Goal: Check status: Check status

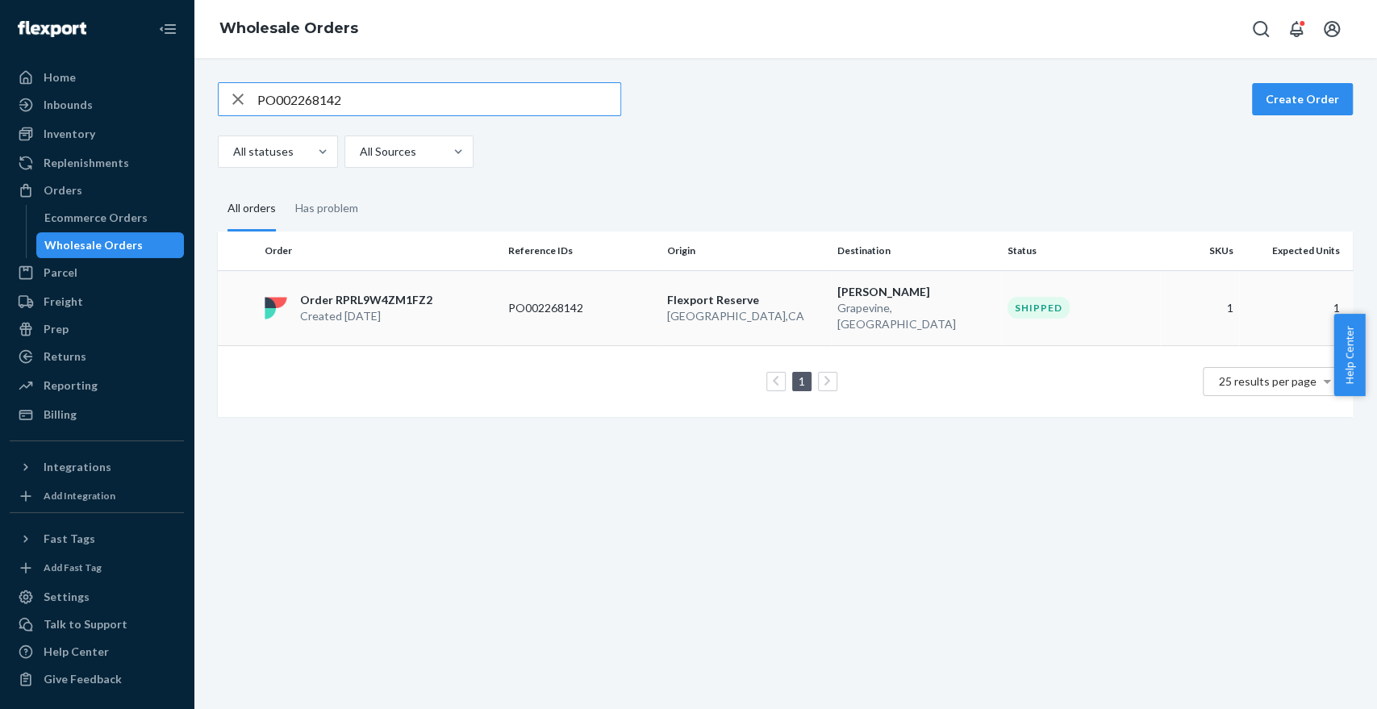
type input "PO002268142"
click at [384, 276] on td "Order RPRL9W4ZM1FZ2 Created [DATE]" at bounding box center [380, 307] width 244 height 75
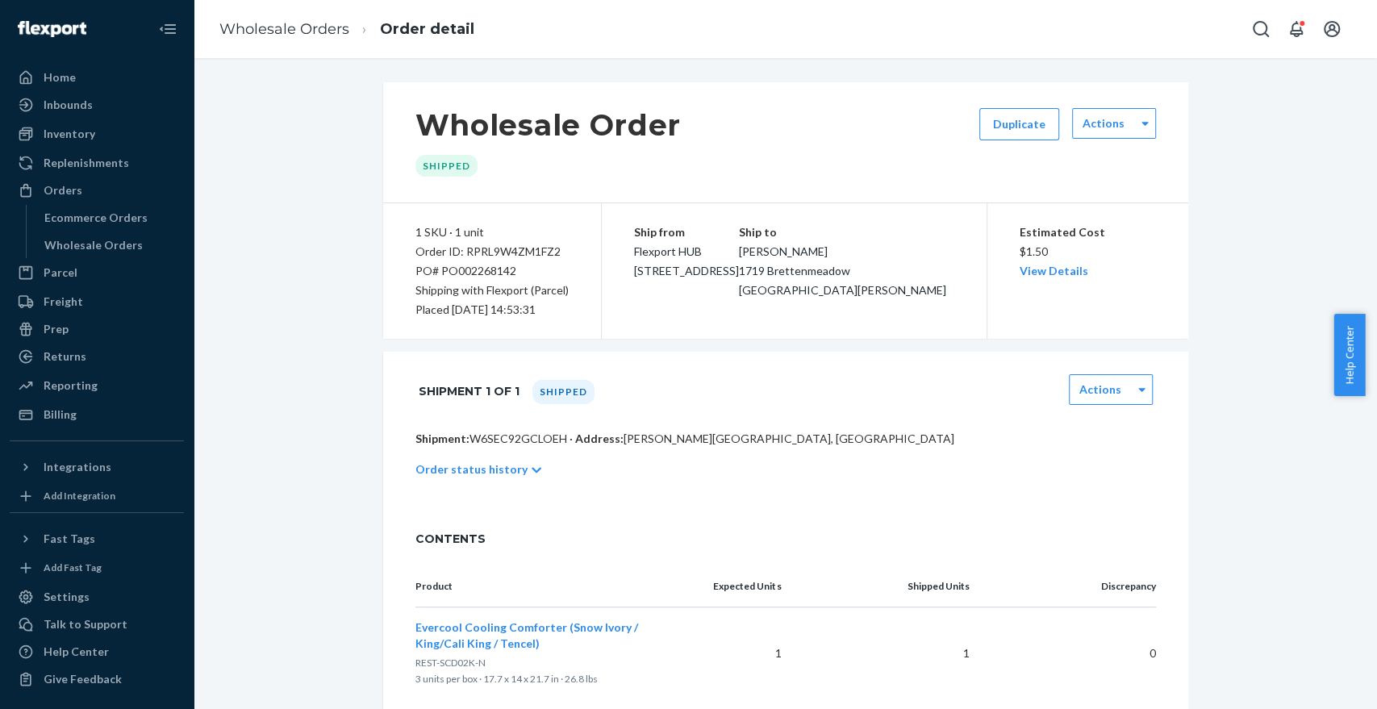
scroll to position [165, 0]
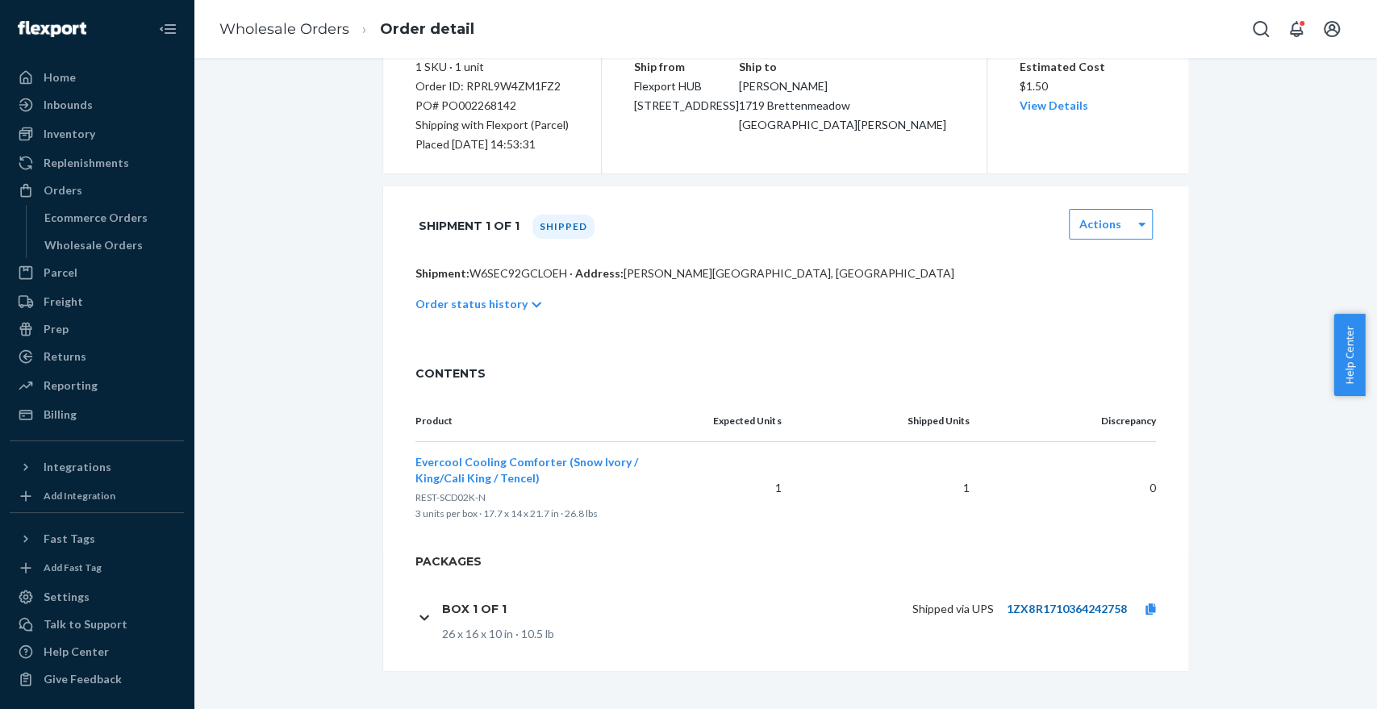
click at [1091, 612] on link "1ZX8R1710364242758" at bounding box center [1066, 609] width 119 height 14
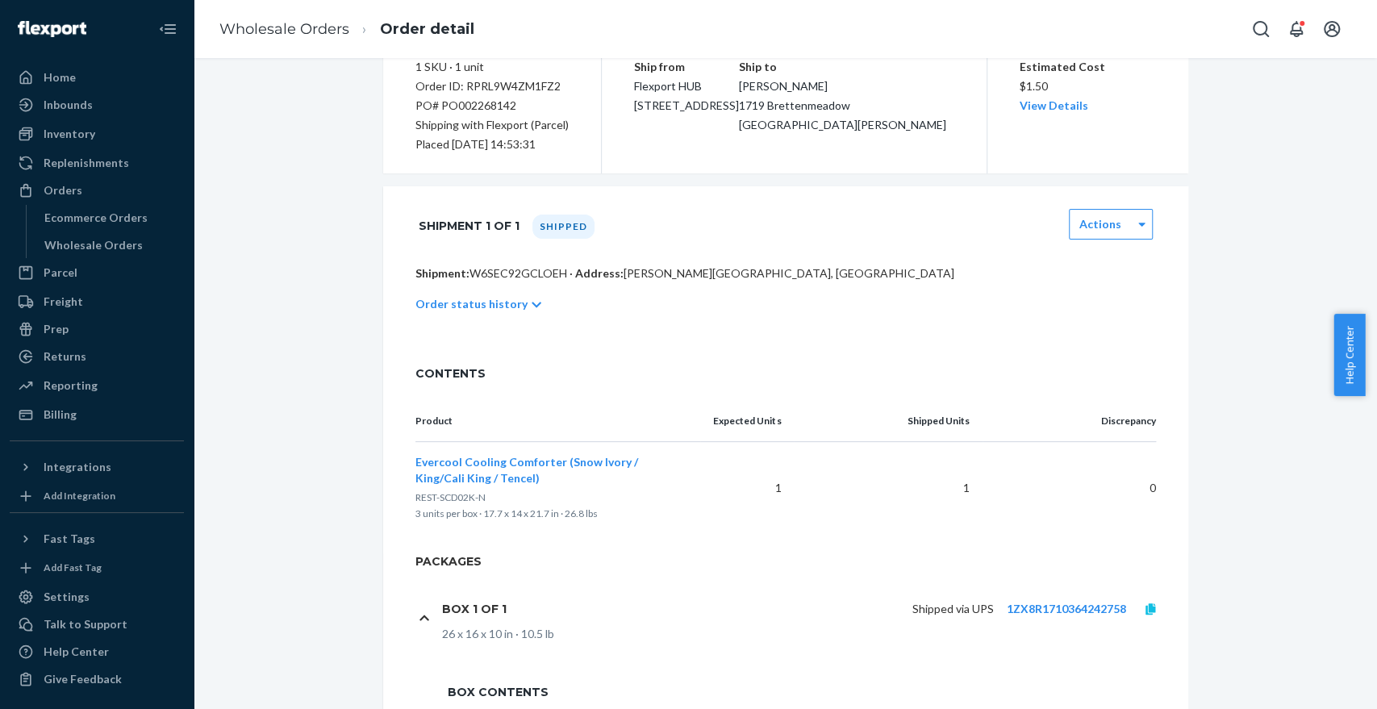
click at [1146, 610] on icon at bounding box center [1151, 608] width 10 height 11
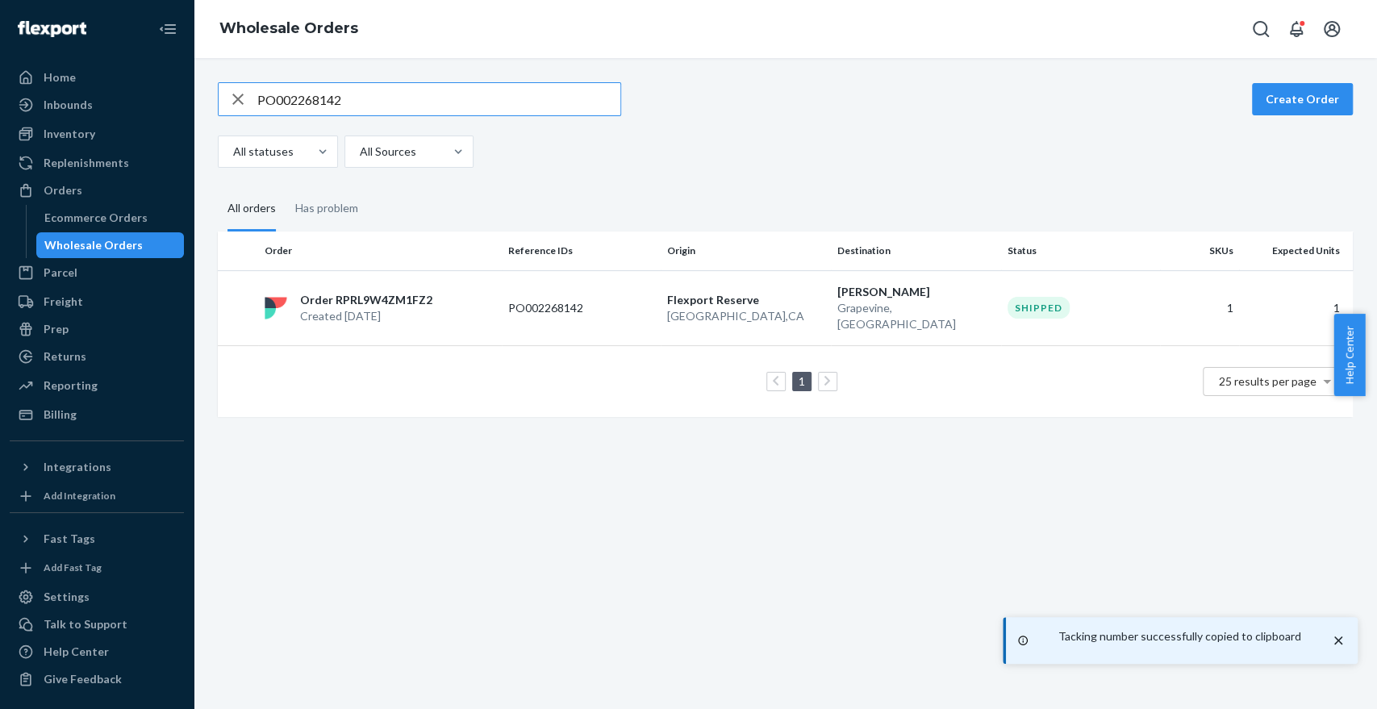
click at [396, 89] on input "PO002268142" at bounding box center [438, 99] width 363 height 32
paste input "71910"
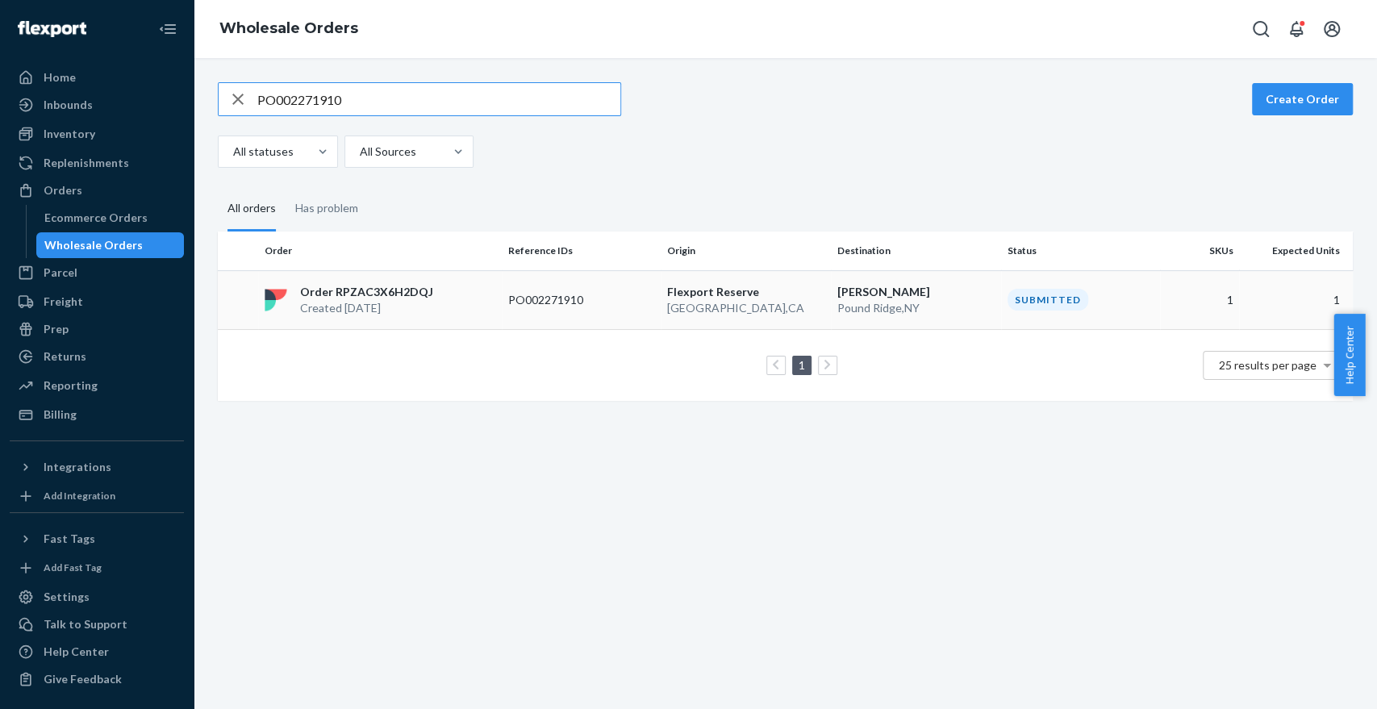
type input "PO002271910"
click at [627, 302] on p "PO002271910" at bounding box center [572, 300] width 129 height 16
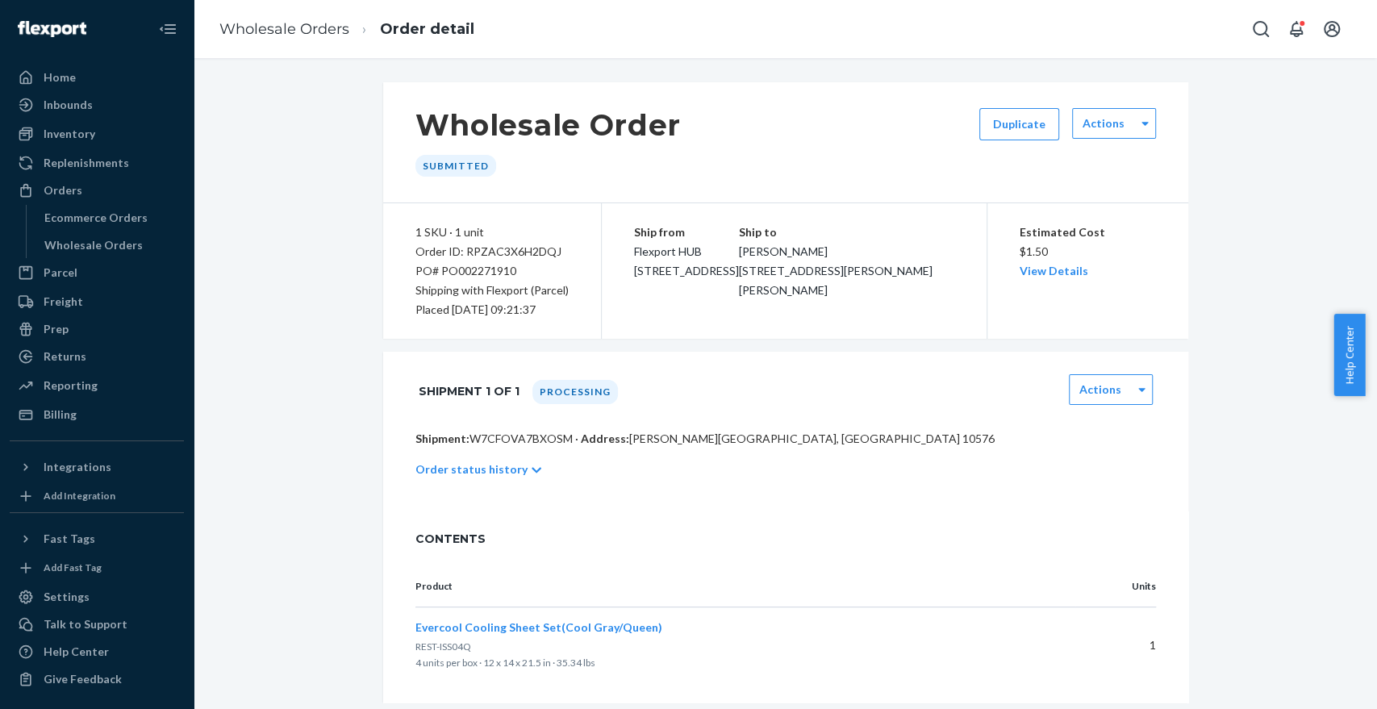
scroll to position [32, 0]
